Goal: Information Seeking & Learning: Find specific fact

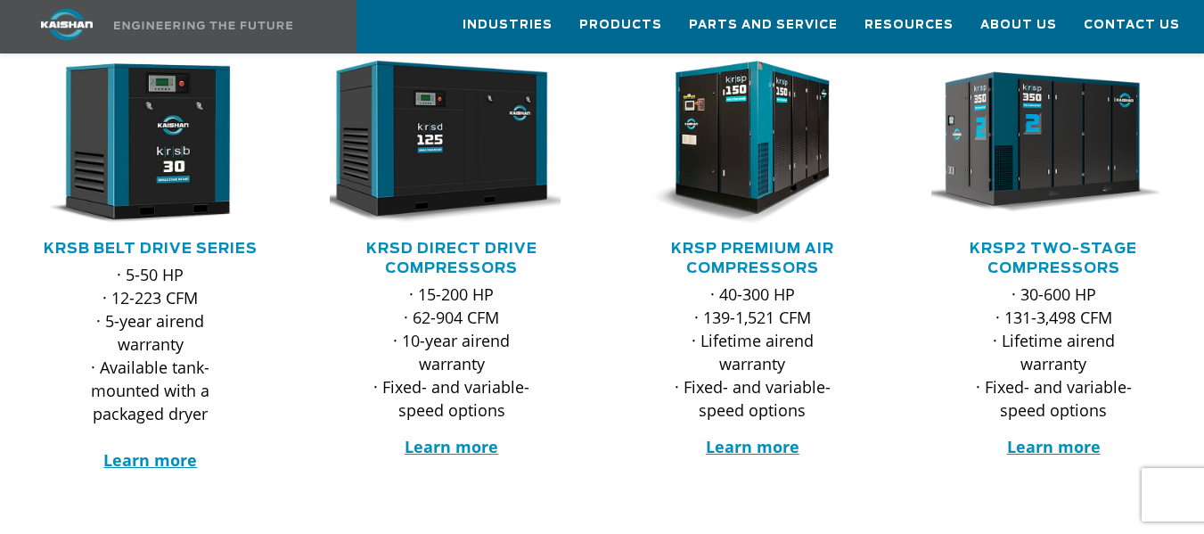
scroll to position [267, 0]
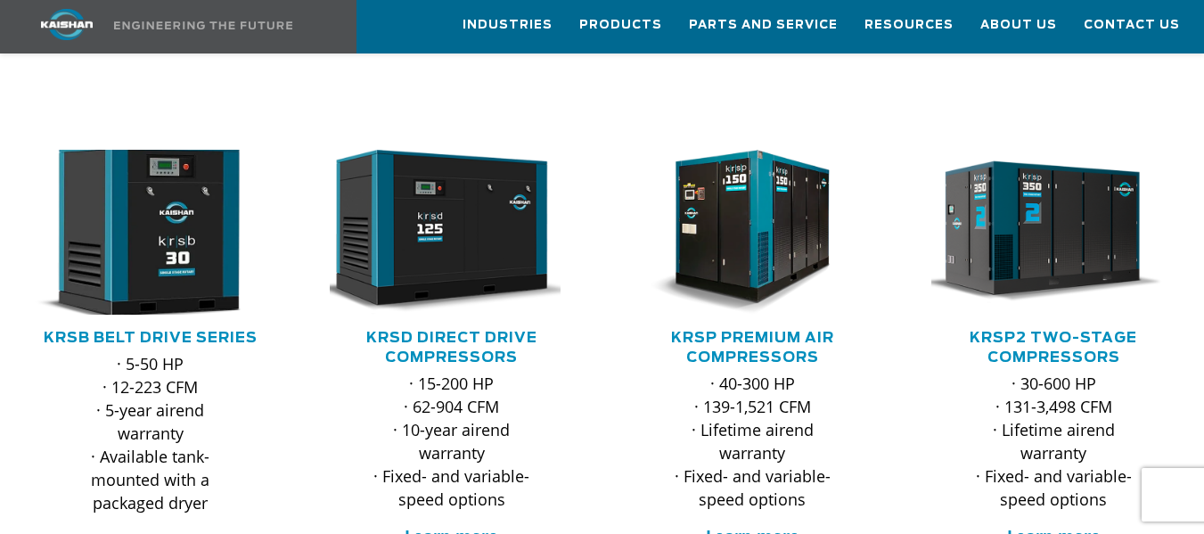
click at [137, 223] on img at bounding box center [137, 232] width 268 height 181
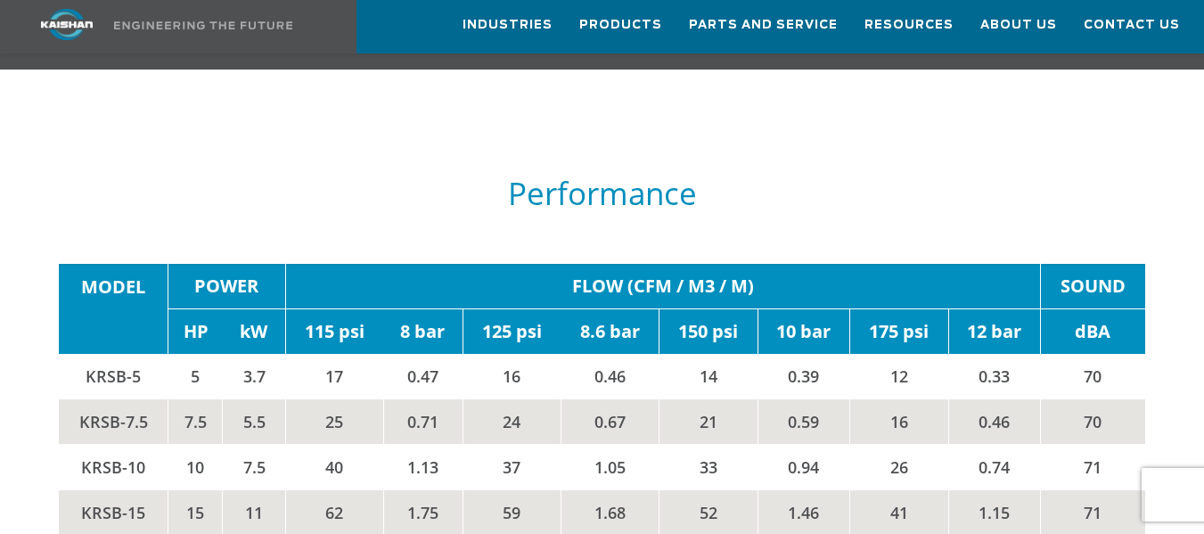
scroll to position [2674, 0]
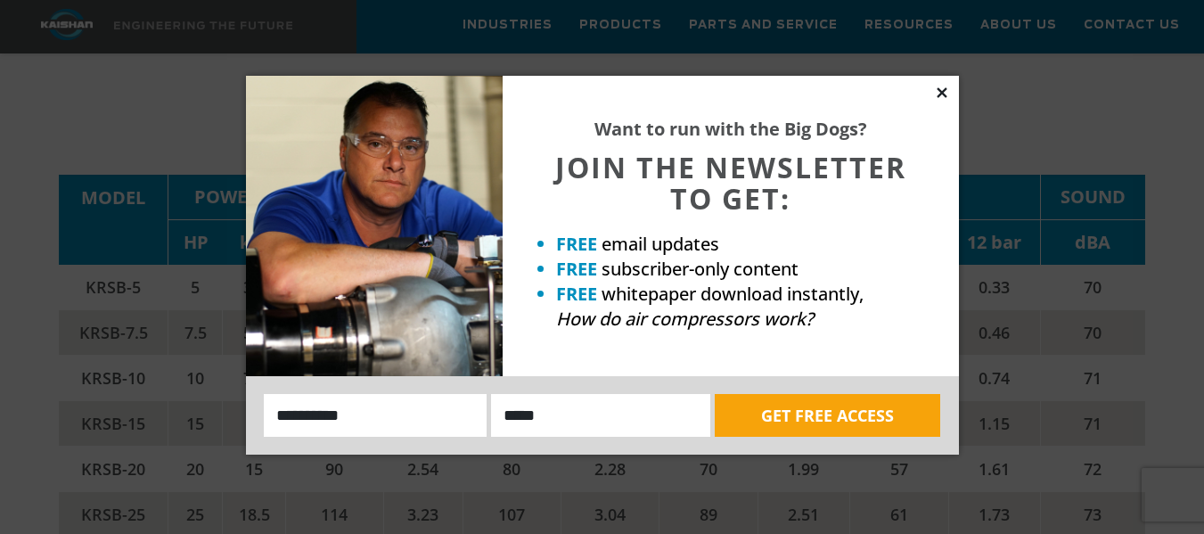
click at [945, 94] on icon at bounding box center [942, 92] width 10 height 10
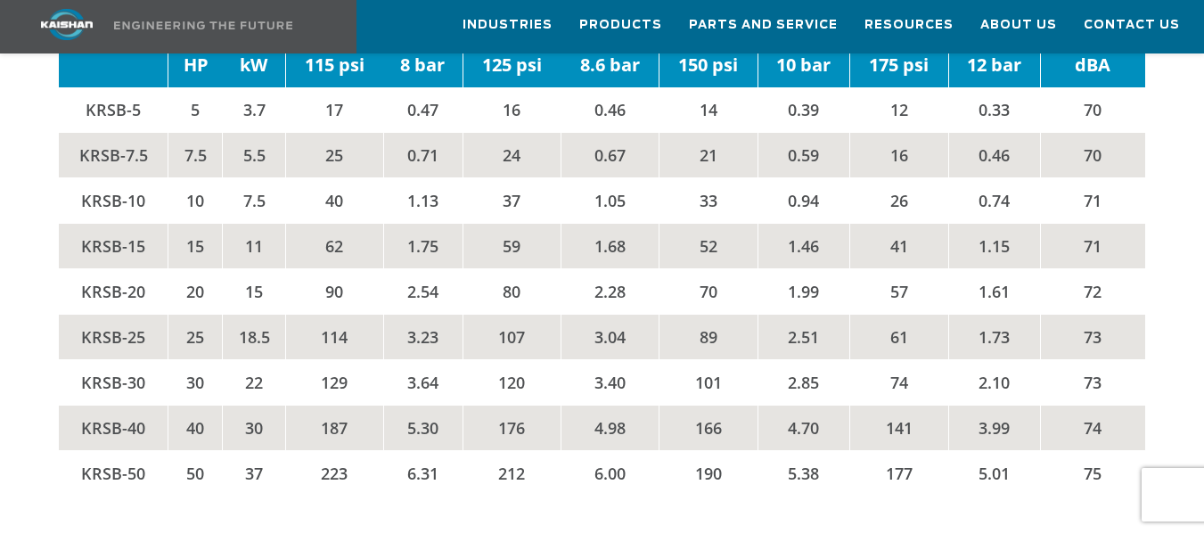
scroll to position [2852, 0]
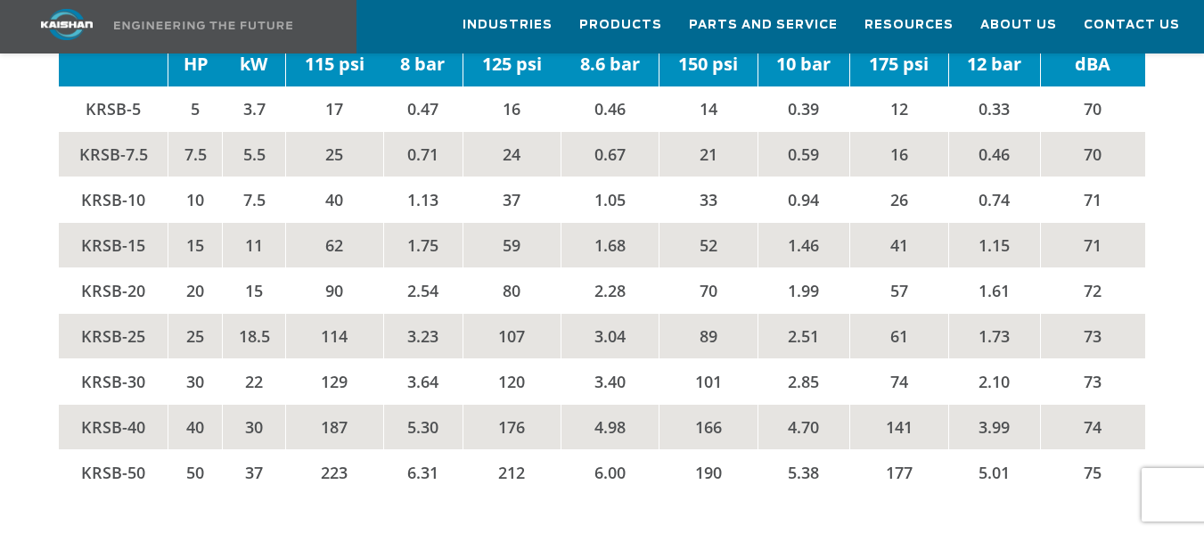
click at [119, 359] on td "KRSB-30" at bounding box center [114, 381] width 110 height 45
drag, startPoint x: 87, startPoint y: 308, endPoint x: 111, endPoint y: 312, distance: 24.3
click at [111, 359] on td "KRSB-30" at bounding box center [114, 381] width 110 height 45
click at [151, 309] on span "Web search" at bounding box center [157, 310] width 79 height 29
